Goal: Find specific page/section: Find specific page/section

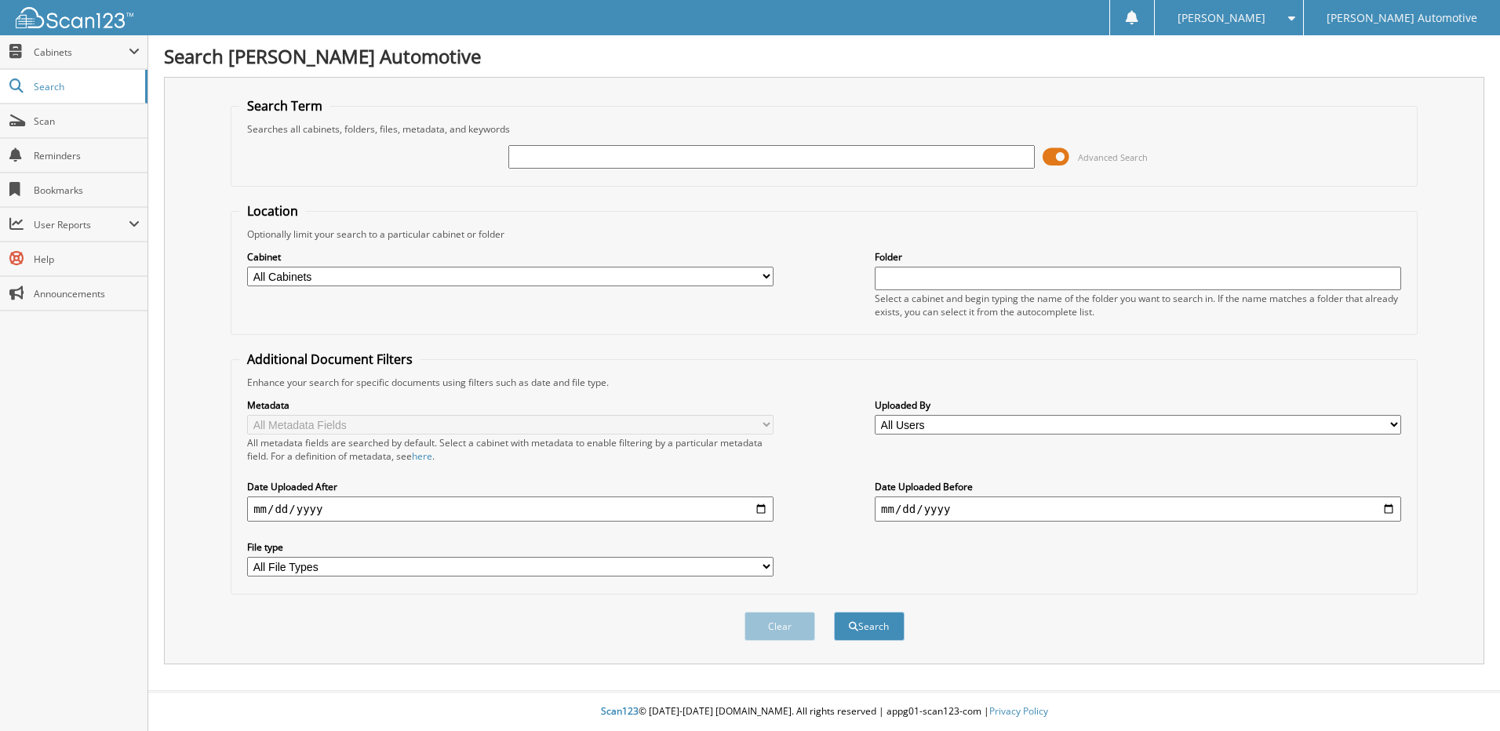
click at [656, 156] on input "text" at bounding box center [771, 157] width 526 height 24
type input "[PERSON_NAME]"
click at [834, 612] on button "Search" at bounding box center [869, 626] width 71 height 29
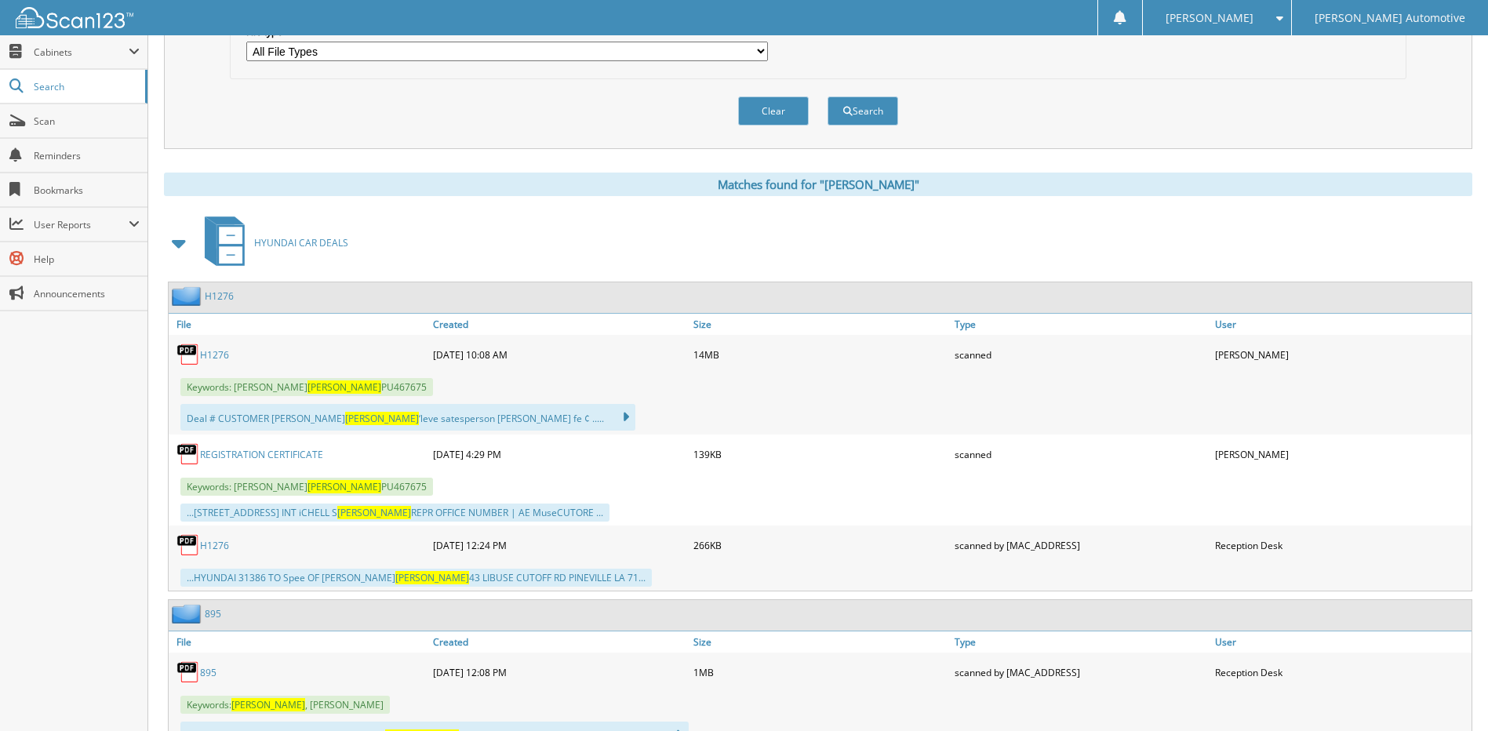
scroll to position [706, 0]
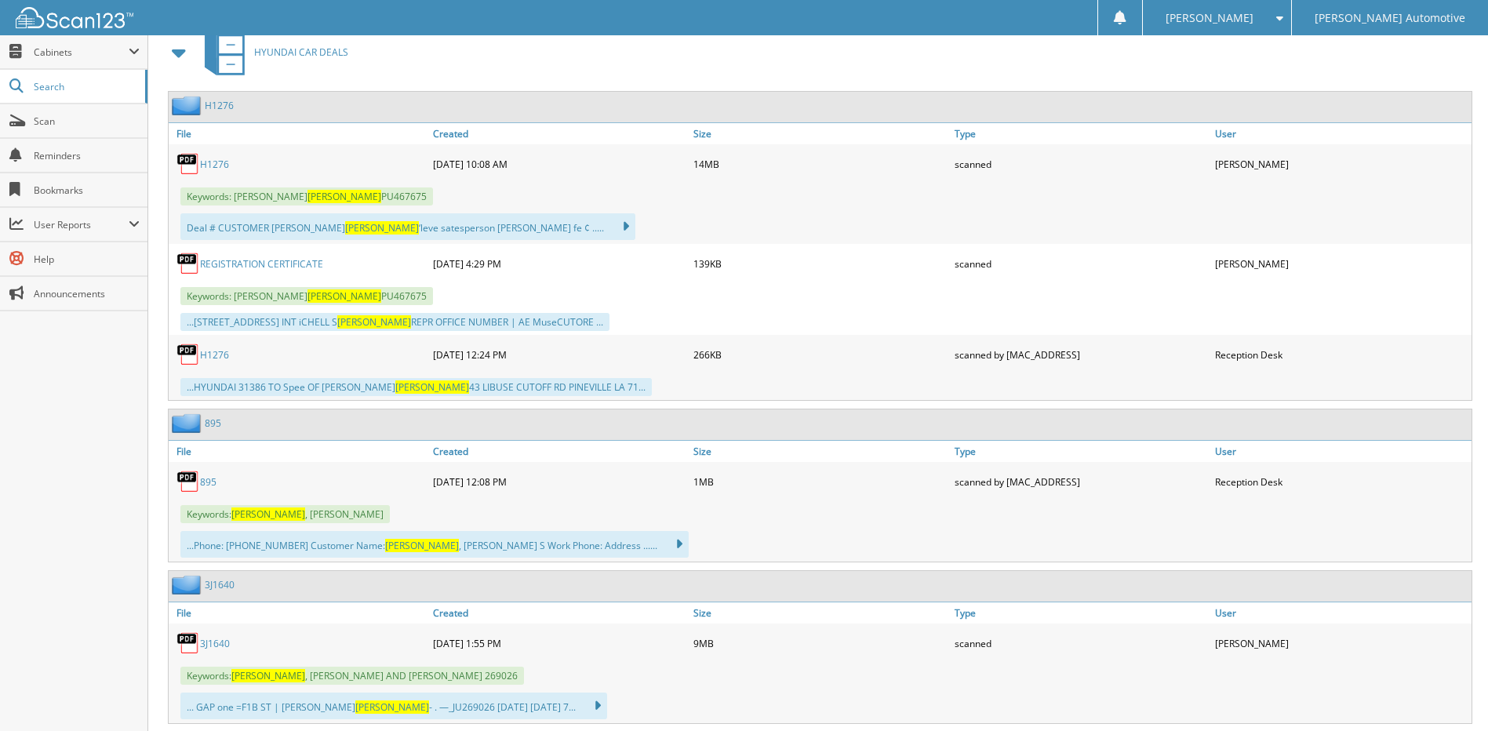
click at [202, 168] on link "H1276" at bounding box center [214, 164] width 29 height 13
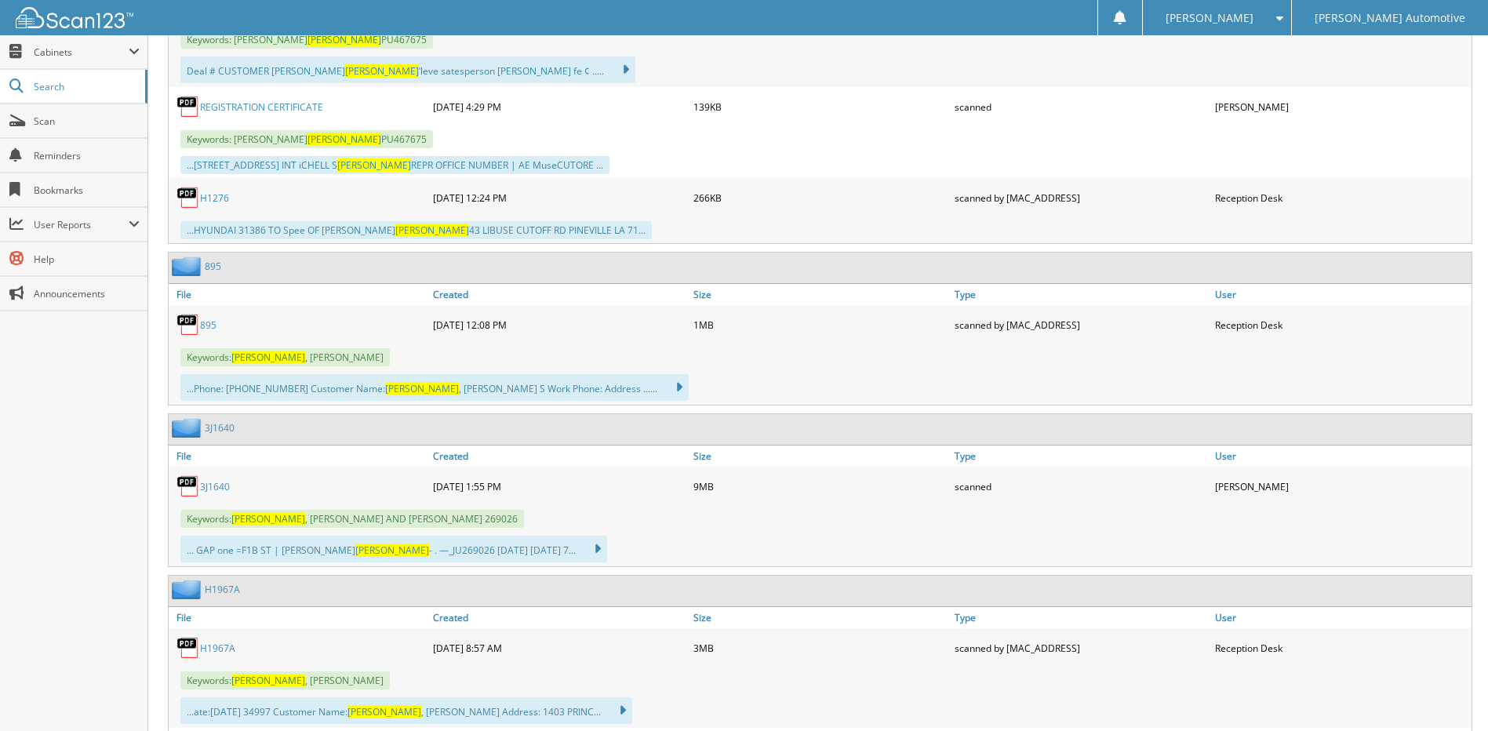
scroll to position [1020, 0]
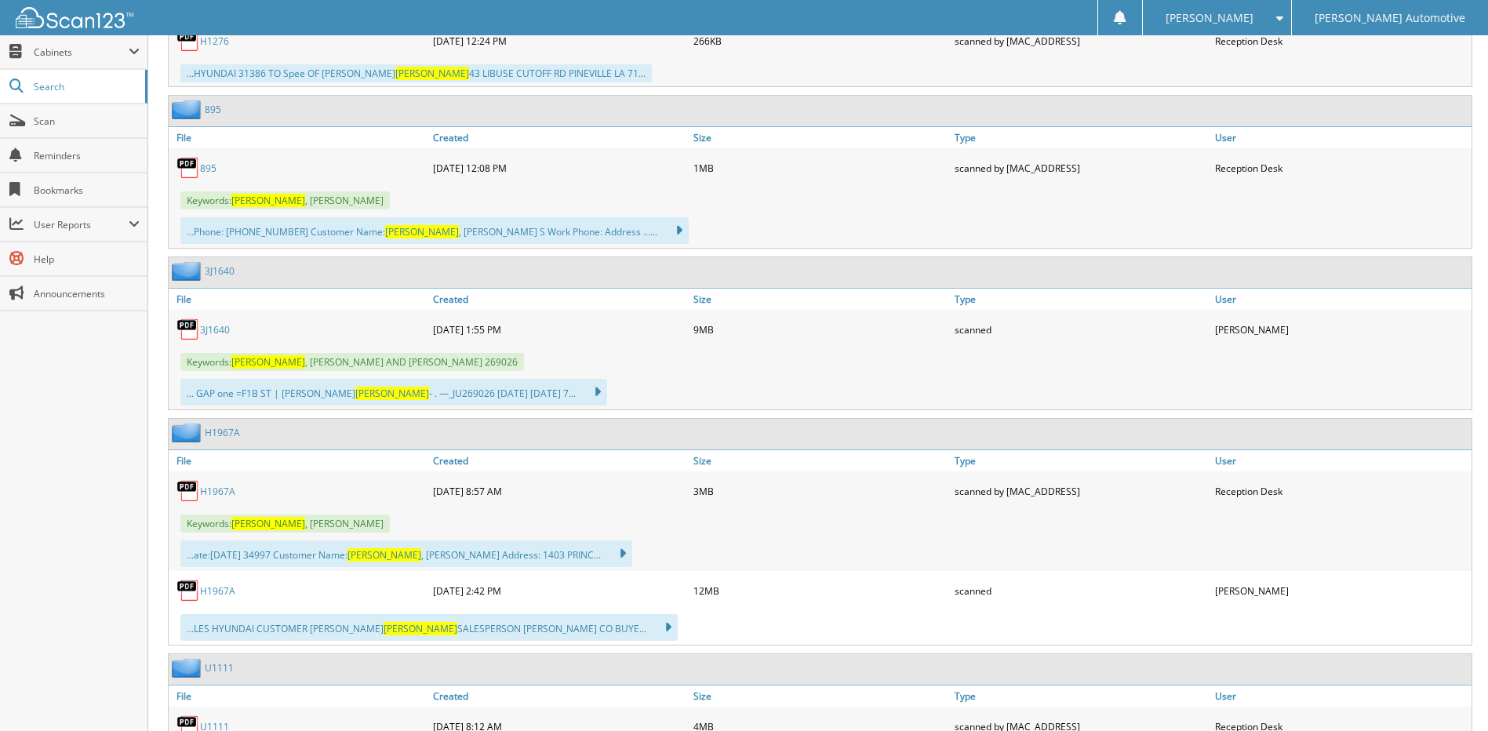
click at [208, 326] on link "3J1640" at bounding box center [215, 329] width 30 height 13
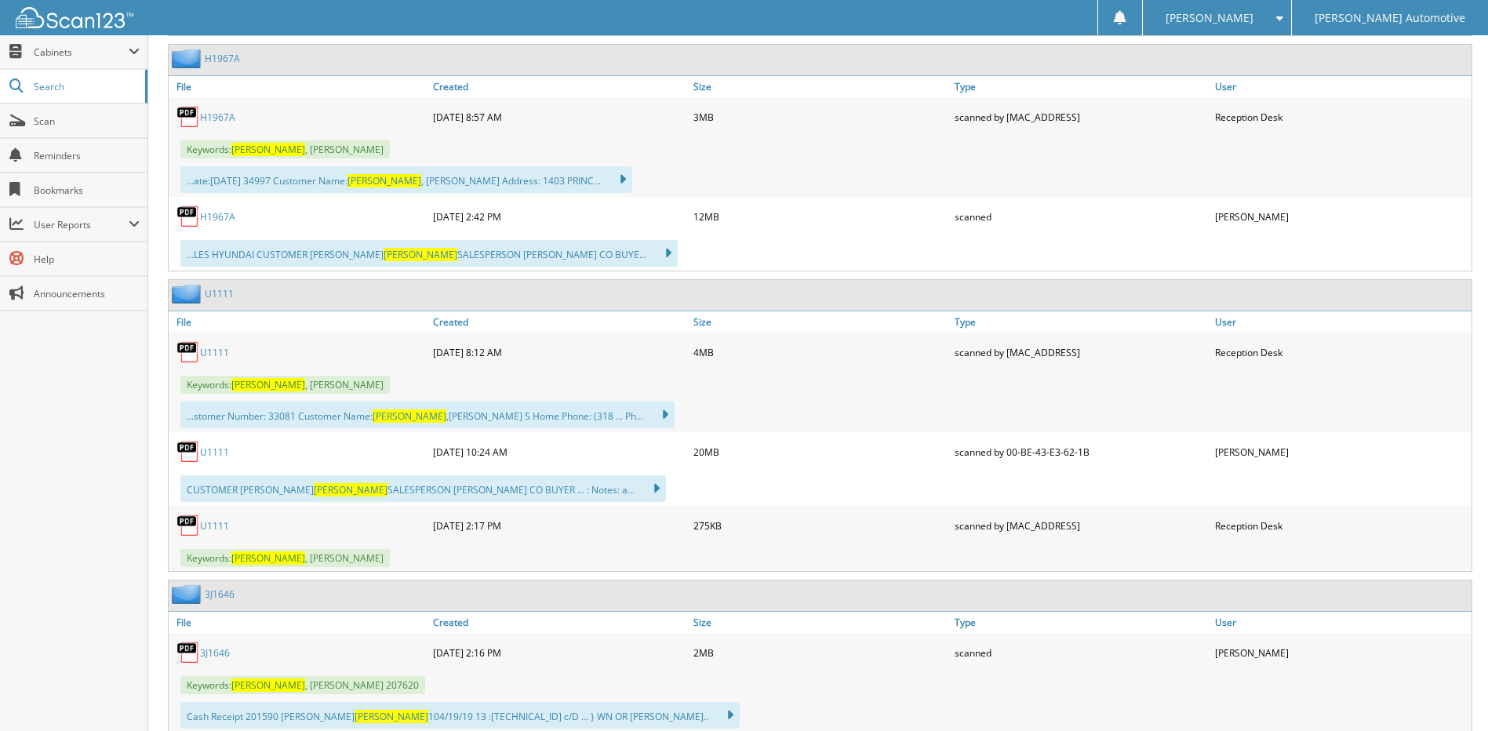
scroll to position [1412, 0]
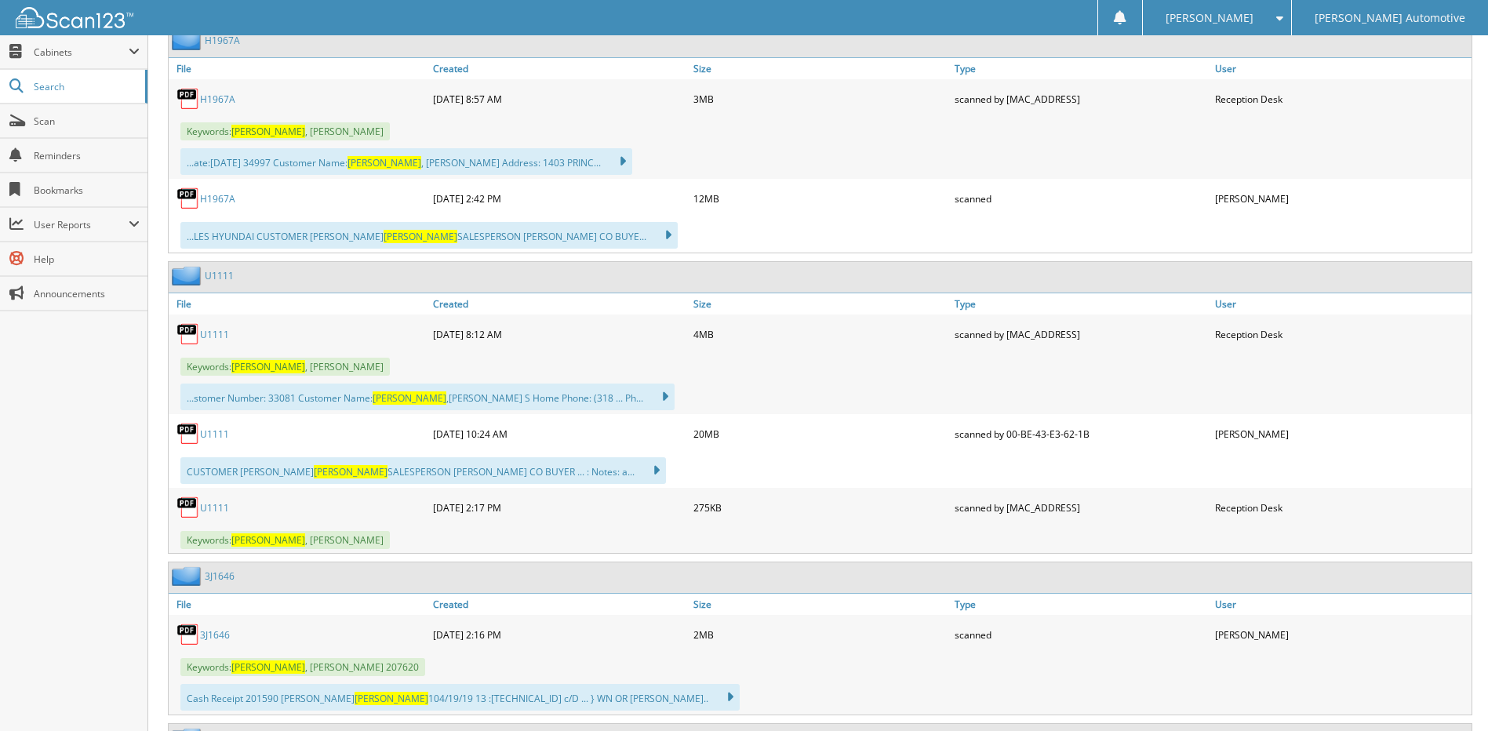
click at [220, 332] on link "U1111" at bounding box center [214, 334] width 29 height 13
click at [224, 338] on link "U1111" at bounding box center [214, 334] width 29 height 13
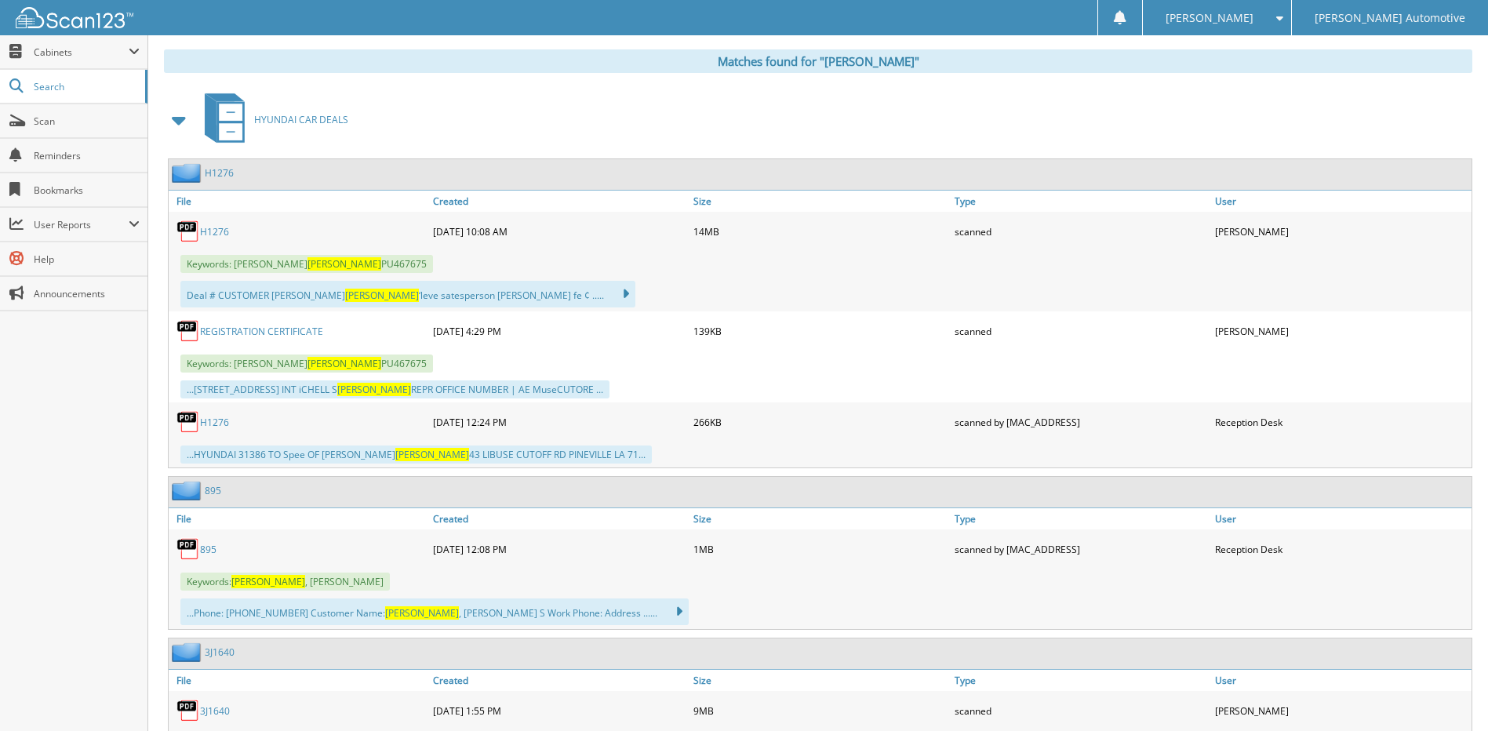
scroll to position [628, 0]
